Goal: Task Accomplishment & Management: Use online tool/utility

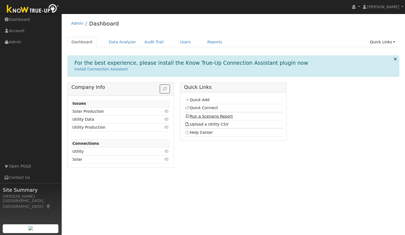
click at [210, 116] on link "Run a Scenario Report" at bounding box center [209, 116] width 48 height 4
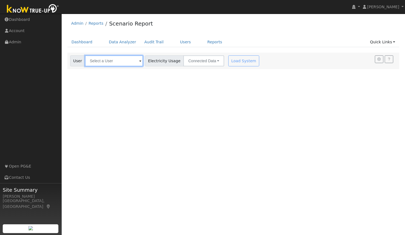
click at [120, 61] on input "text" at bounding box center [114, 60] width 58 height 11
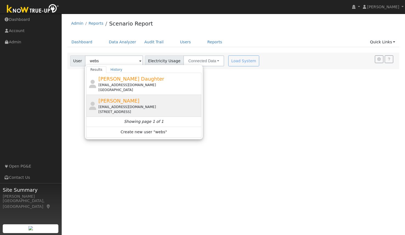
click at [120, 101] on span "[PERSON_NAME]" at bounding box center [118, 101] width 41 height 6
type input "[PERSON_NAME]"
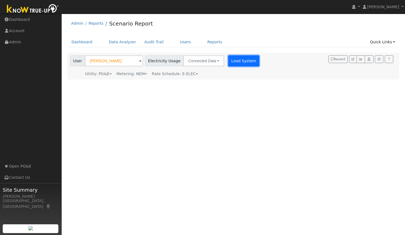
click at [237, 61] on button "Load System" at bounding box center [243, 60] width 31 height 11
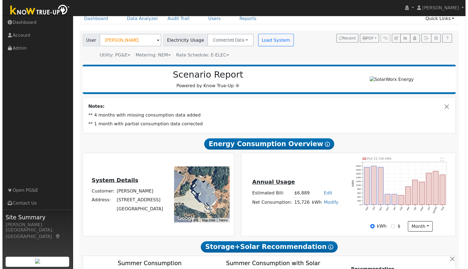
scroll to position [27, 0]
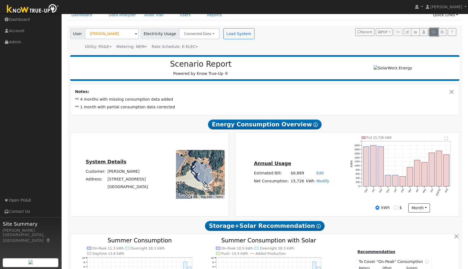
click at [405, 31] on icon "button" at bounding box center [434, 31] width 4 height 3
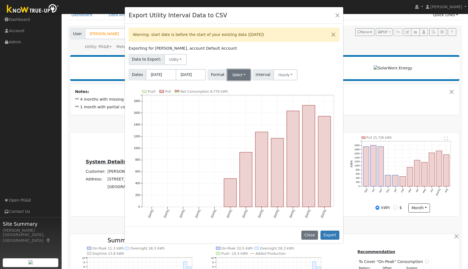
click at [233, 78] on button "Select" at bounding box center [239, 74] width 23 height 11
click at [238, 86] on link "Generic" at bounding box center [246, 87] width 39 height 8
click at [333, 233] on button "Export" at bounding box center [330, 234] width 19 height 9
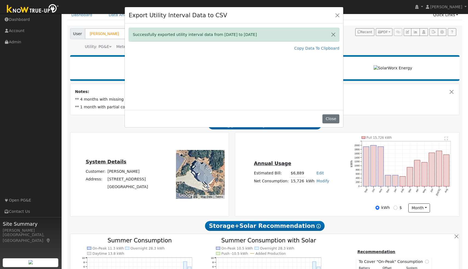
click at [405, 162] on div "Export Utility Interval Data to CSV Successfully exported utility interval data…" at bounding box center [234, 134] width 468 height 269
click at [337, 15] on button "Close" at bounding box center [338, 15] width 8 height 8
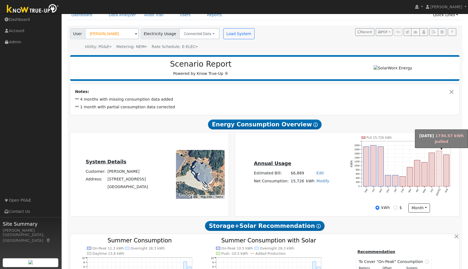
click at [405, 160] on rect "onclick=""" at bounding box center [440, 169] width 6 height 36
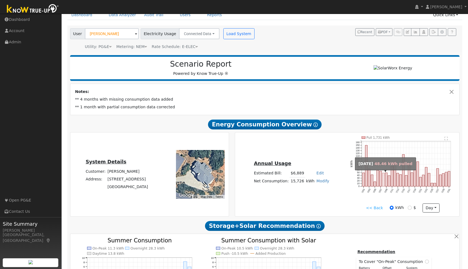
click at [384, 179] on rect "onclick=""" at bounding box center [384, 179] width 2 height 13
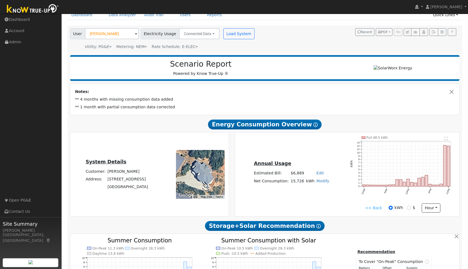
click at [371, 208] on link "<< Back" at bounding box center [373, 208] width 17 height 6
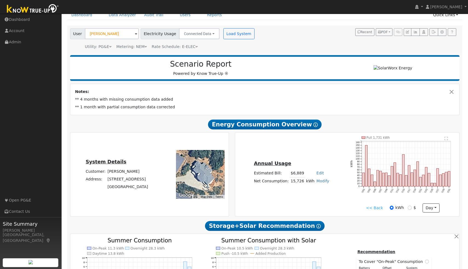
click at [371, 208] on link "<< Back" at bounding box center [374, 208] width 17 height 6
